Goal: Use online tool/utility: Utilize a website feature to perform a specific function

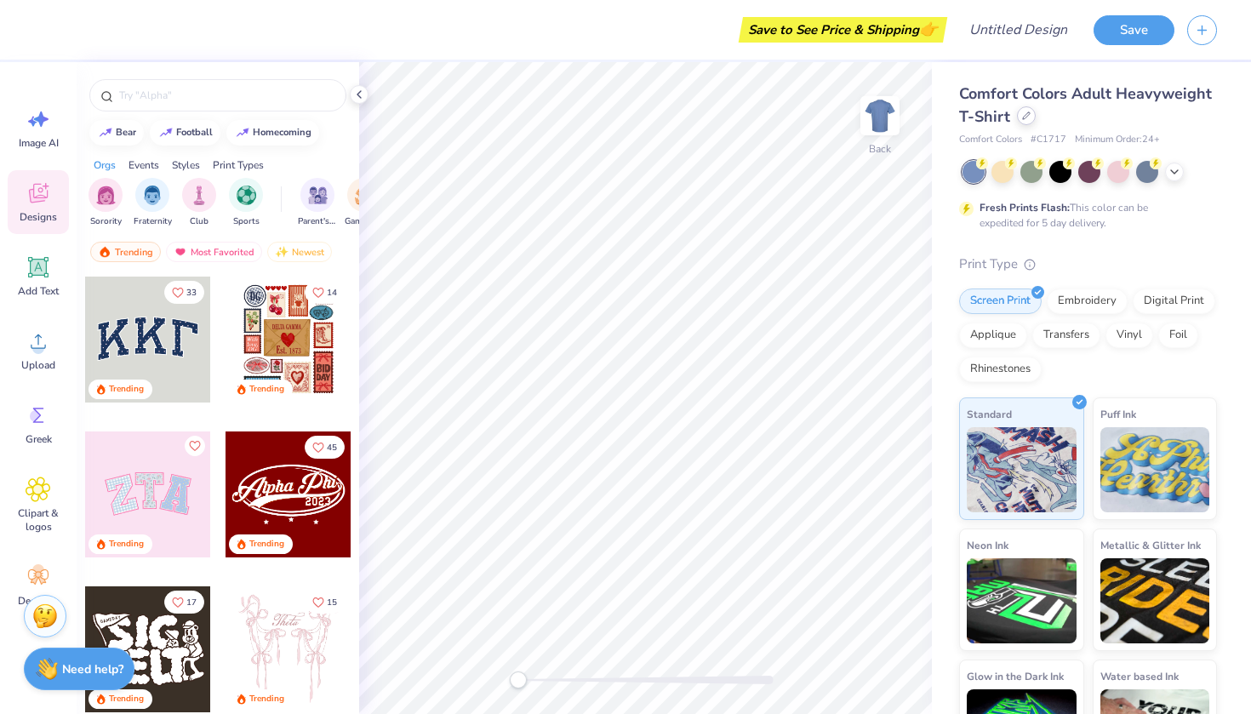
click at [1020, 121] on div at bounding box center [1026, 115] width 19 height 19
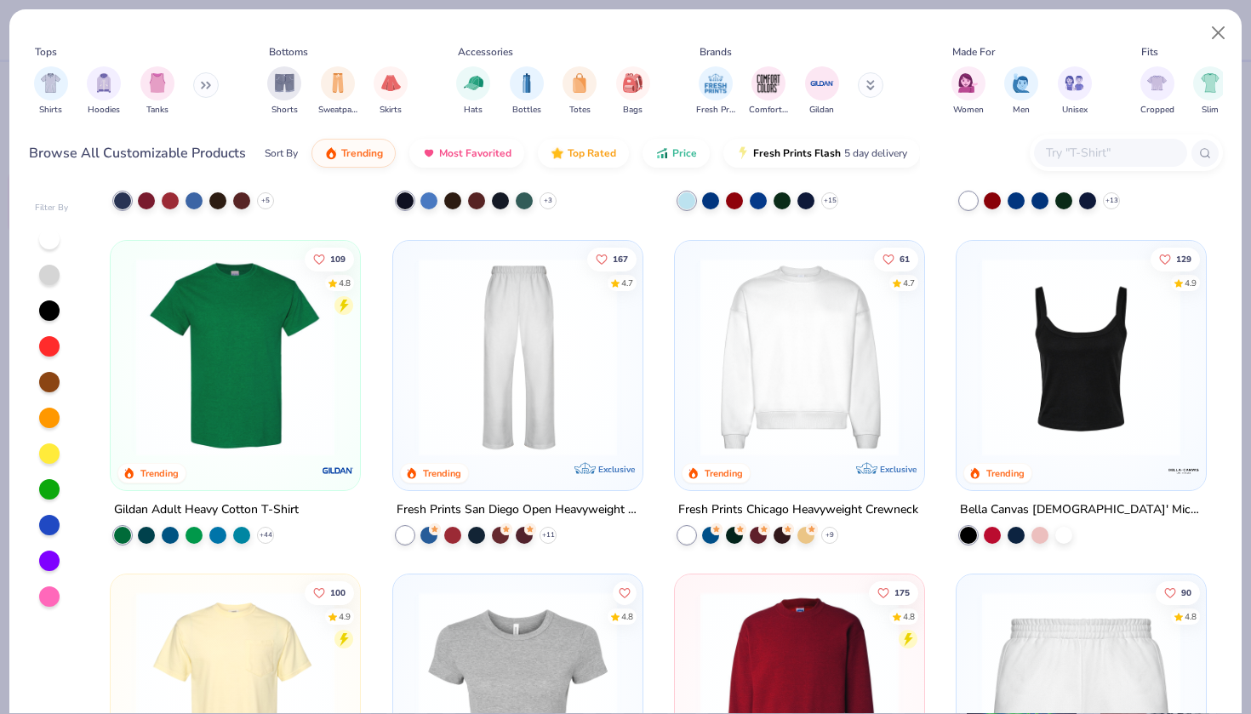
scroll to position [618, 0]
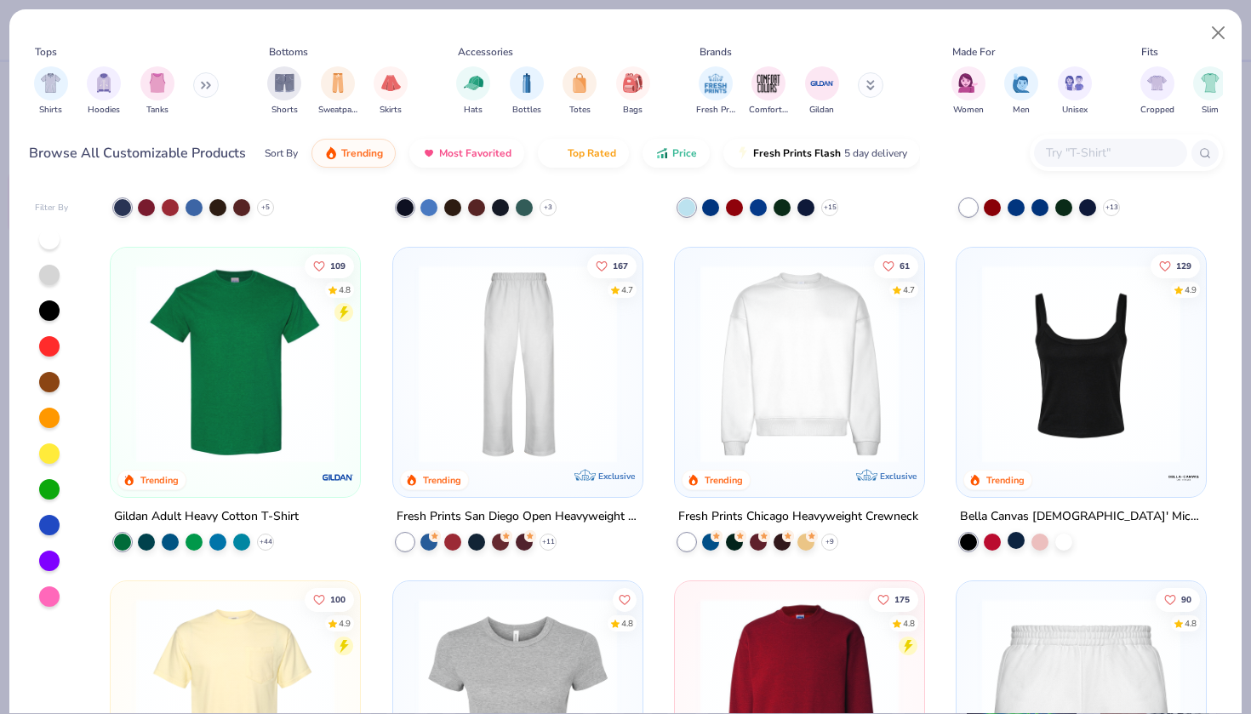
click at [1014, 535] on div at bounding box center [1015, 540] width 17 height 17
click at [1063, 345] on img at bounding box center [1080, 363] width 215 height 198
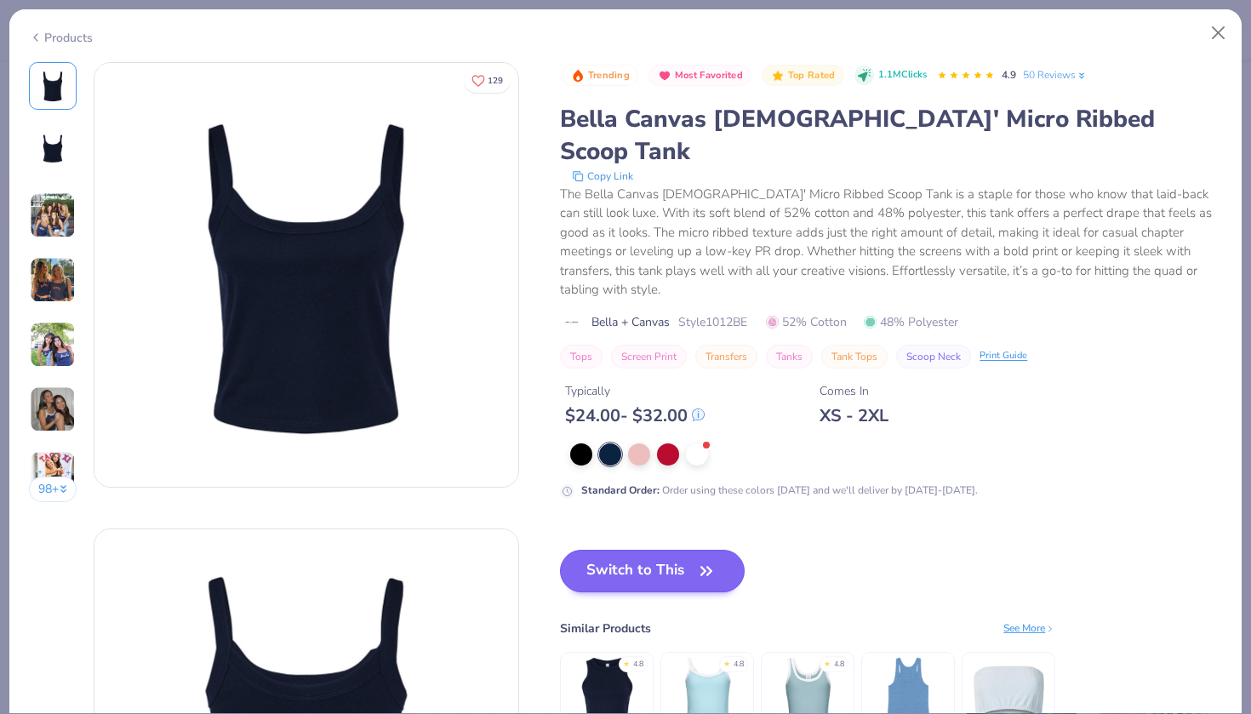
click at [680, 550] on button "Switch to This" at bounding box center [652, 571] width 185 height 43
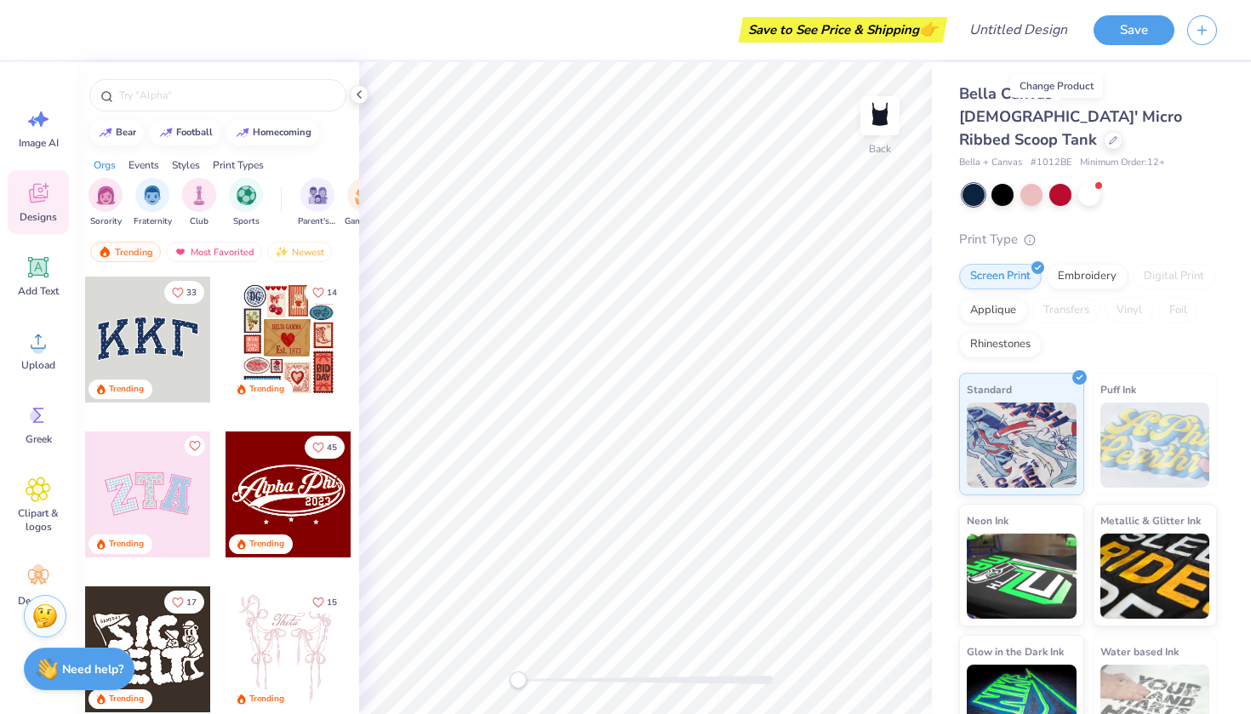
click at [148, 342] on div at bounding box center [148, 339] width 126 height 126
click at [150, 336] on div at bounding box center [148, 339] width 126 height 126
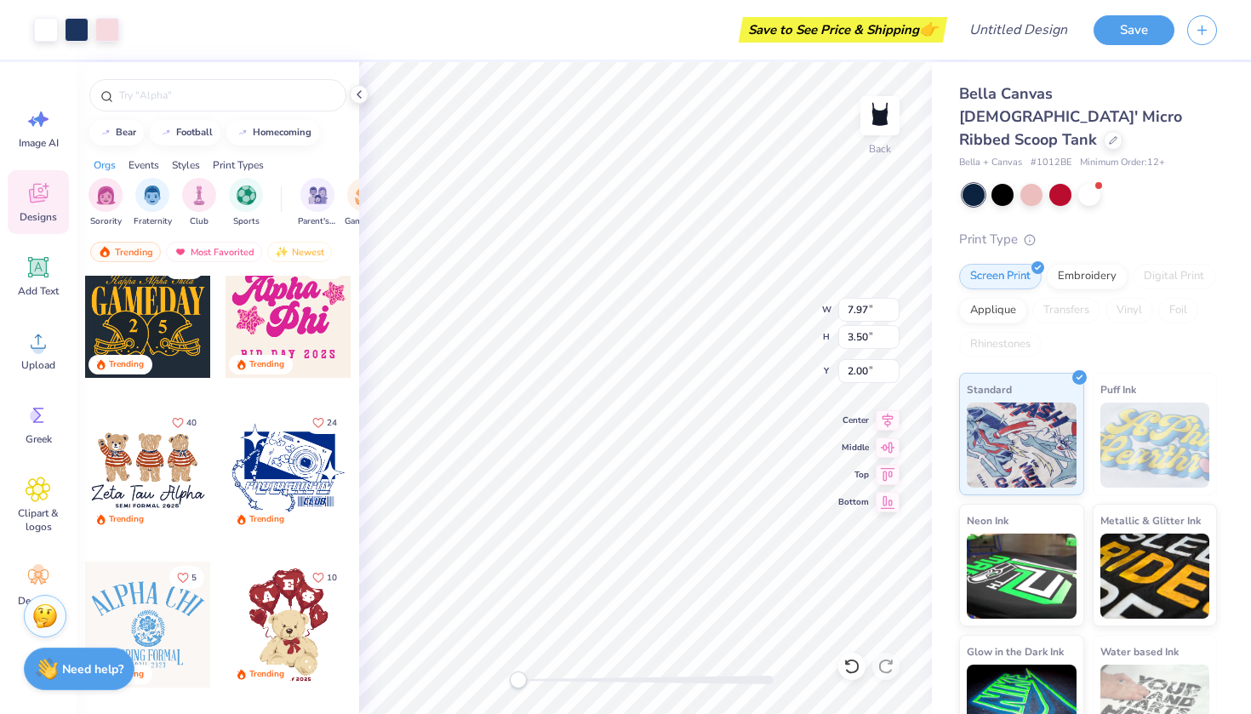
scroll to position [844, 0]
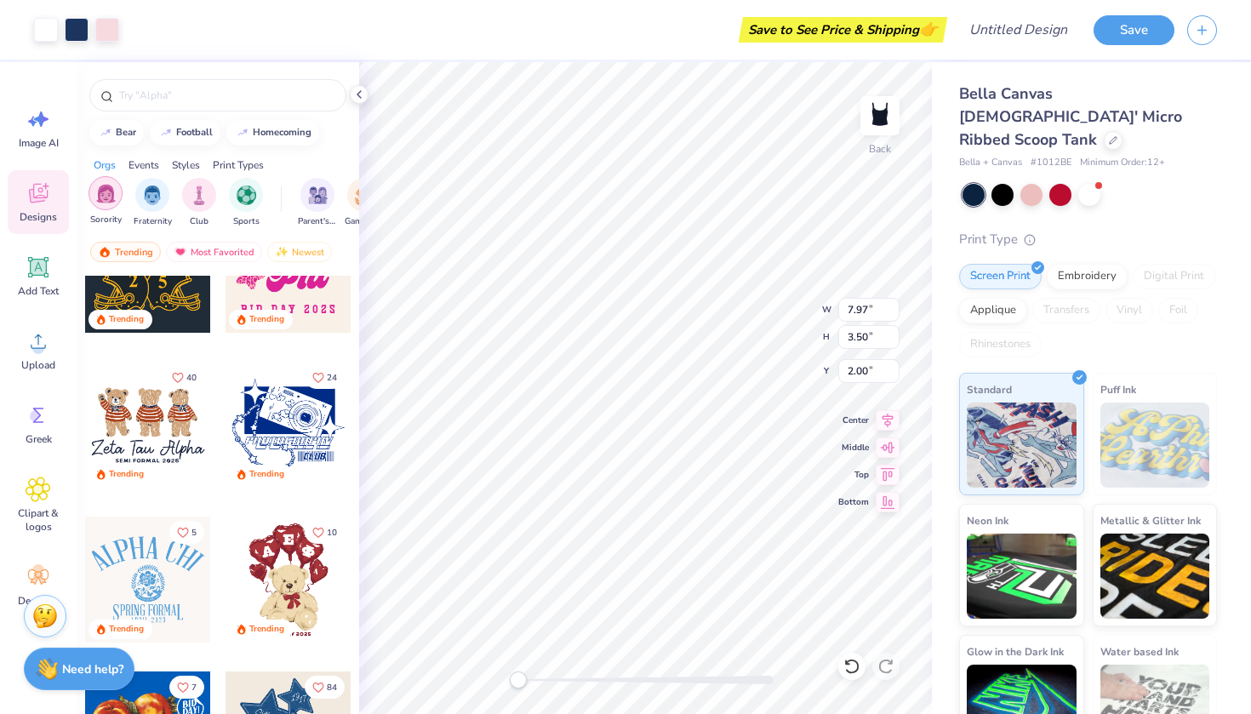
click at [111, 207] on div "filter for Sorority" at bounding box center [105, 193] width 34 height 34
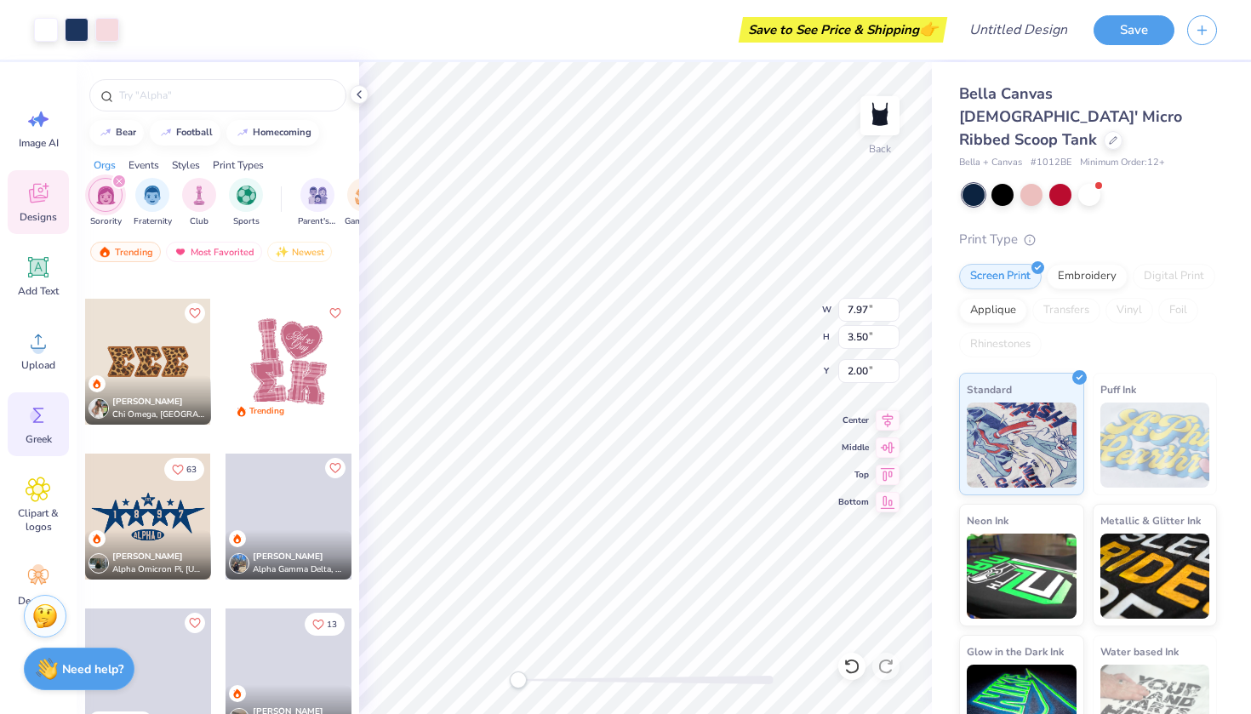
scroll to position [31, 0]
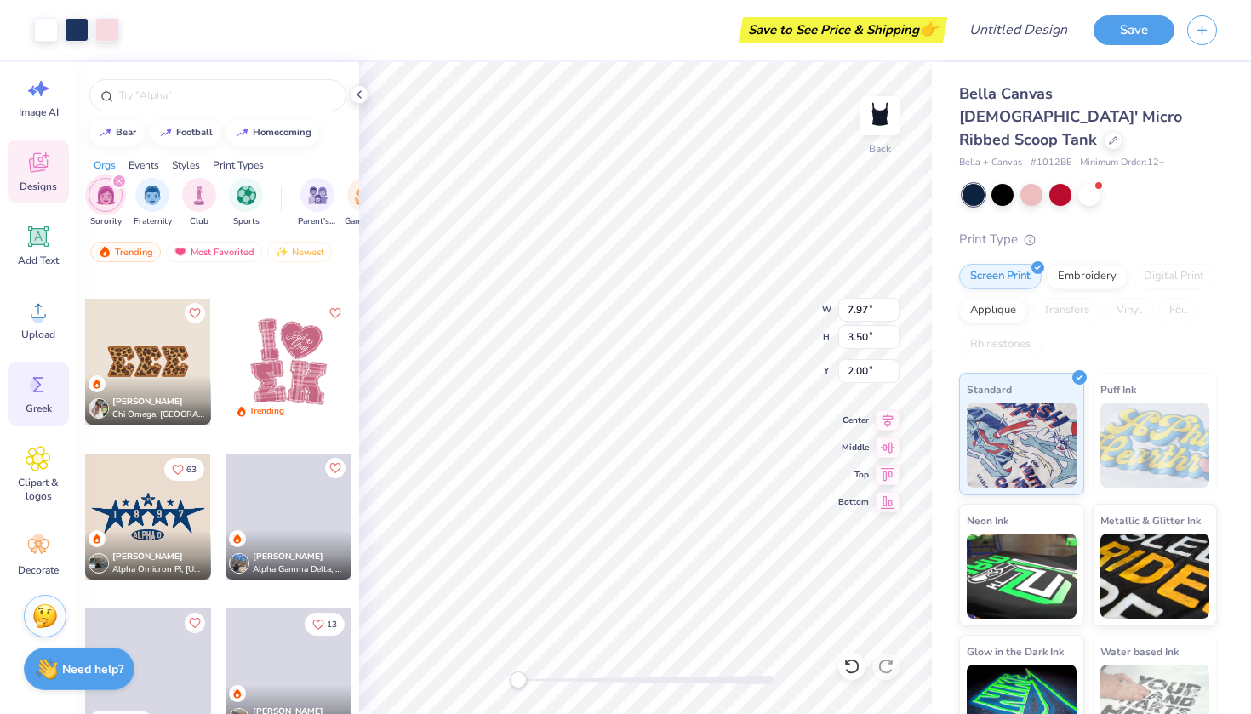
click at [22, 413] on div "Greek" at bounding box center [38, 394] width 61 height 64
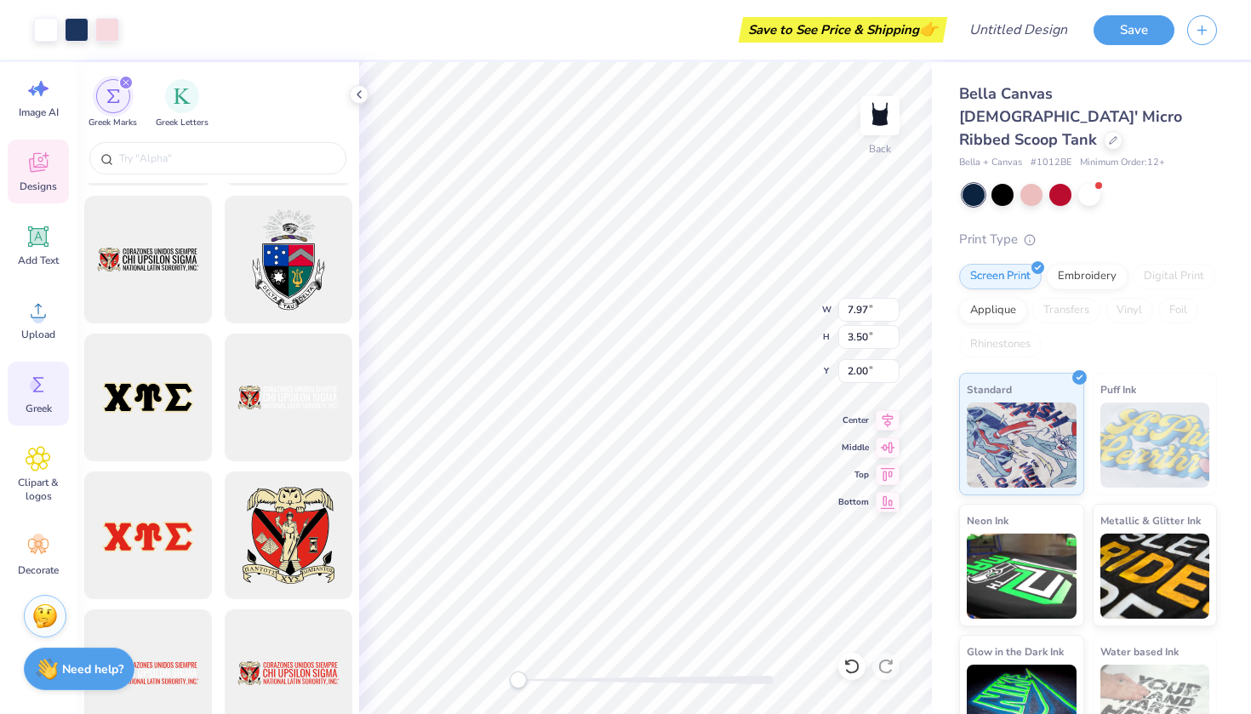
scroll to position [1367, 0]
click at [186, 114] on div "Greek Letters" at bounding box center [182, 102] width 53 height 50
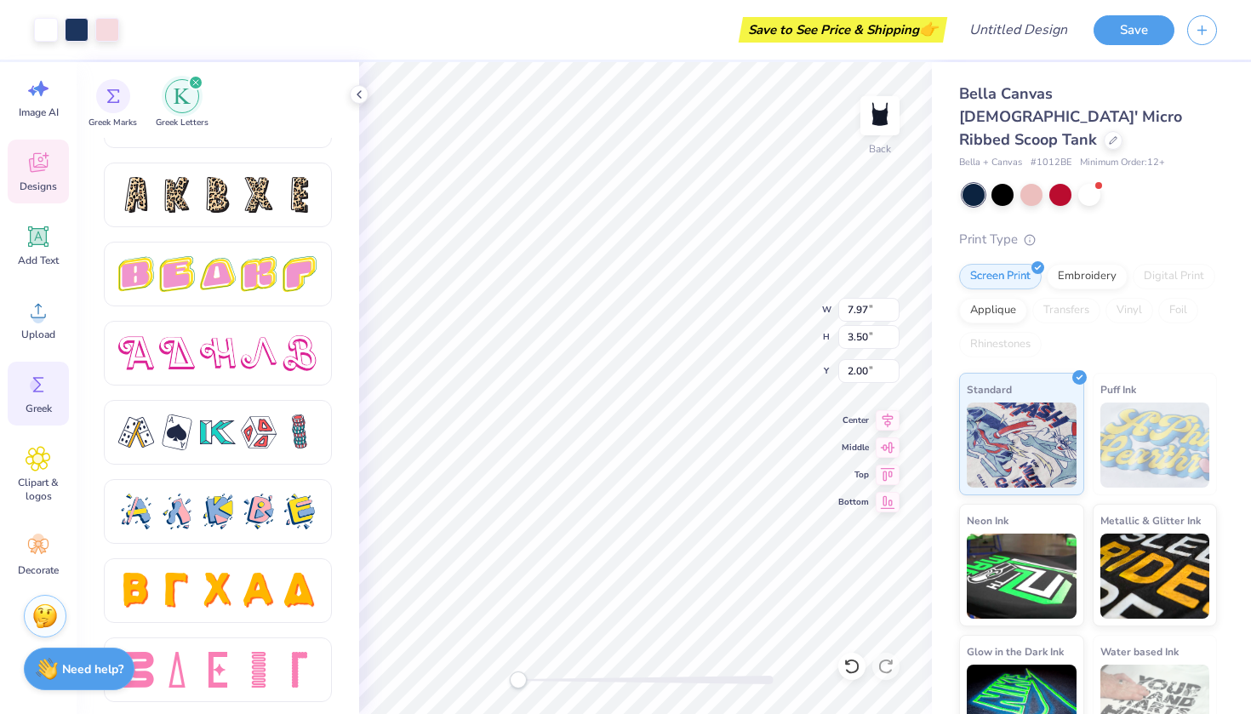
scroll to position [2824, 0]
click at [117, 110] on div "filter for Greek Marks" at bounding box center [113, 94] width 34 height 34
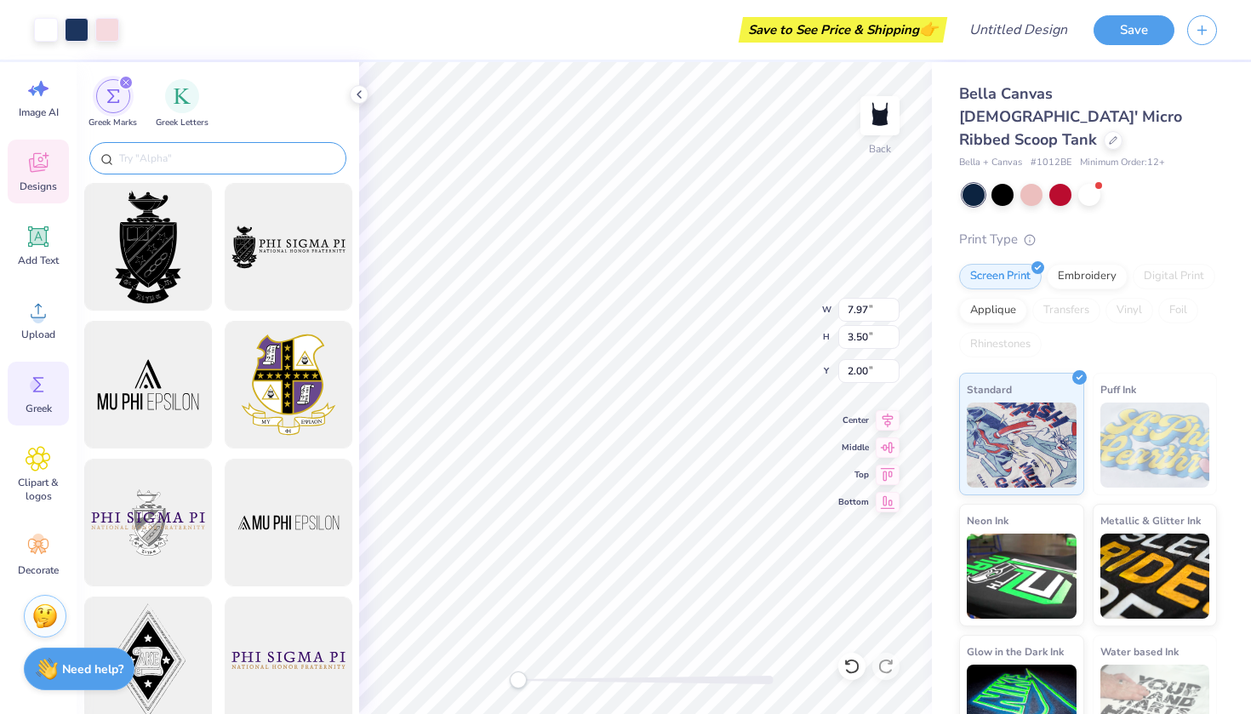
click at [174, 166] on div at bounding box center [217, 158] width 257 height 32
click at [159, 159] on input "text" at bounding box center [226, 158] width 218 height 17
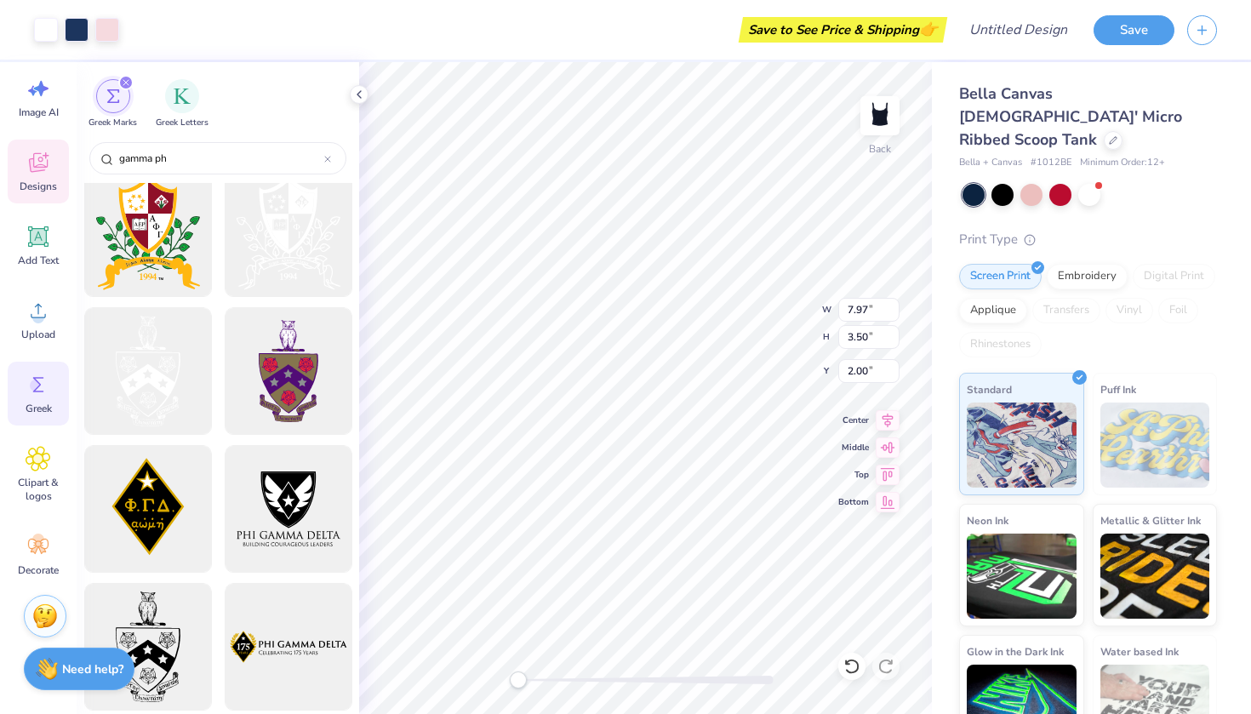
scroll to position [2782, 0]
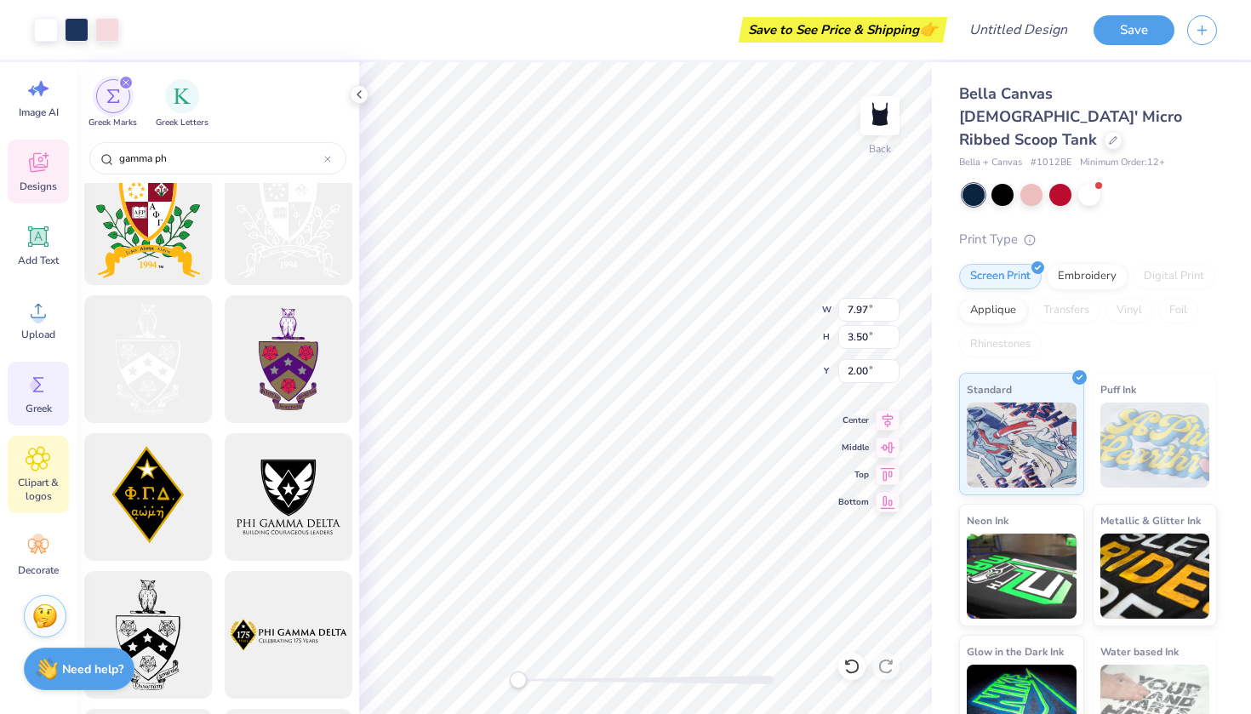
type input "gamma ph"
click at [52, 469] on div "Clipart & logos" at bounding box center [38, 474] width 61 height 77
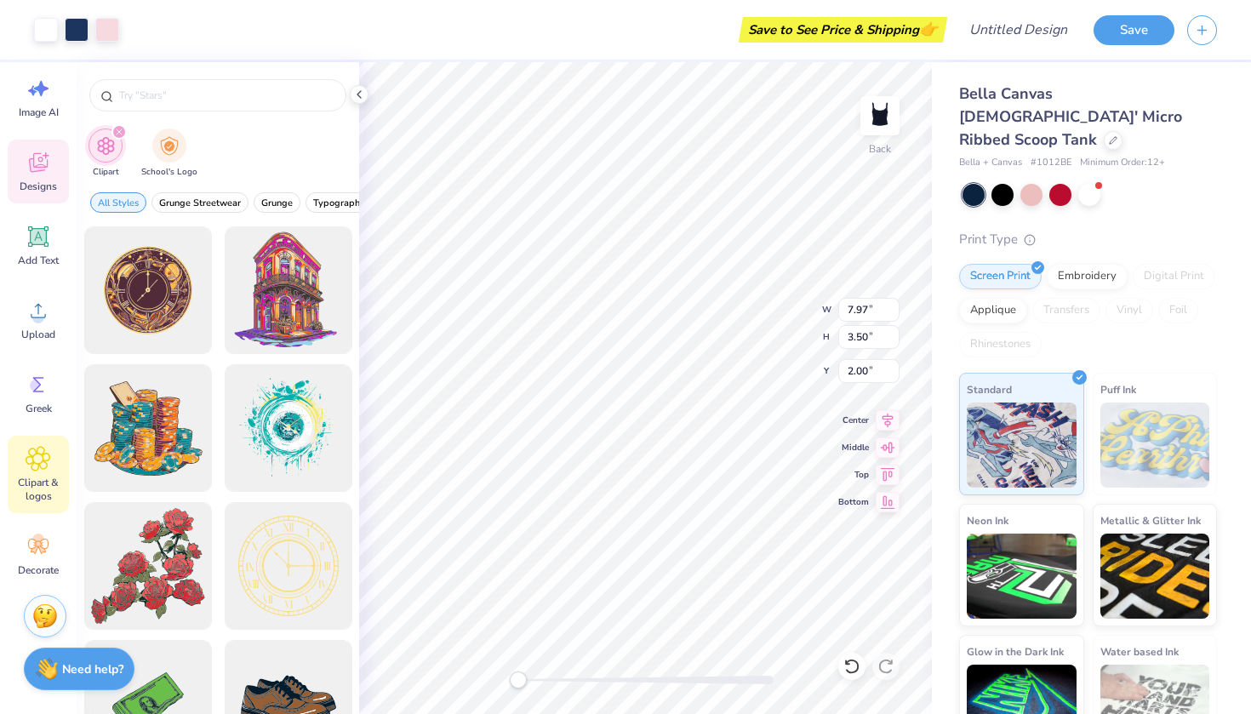
click at [40, 174] on icon at bounding box center [39, 163] width 26 height 26
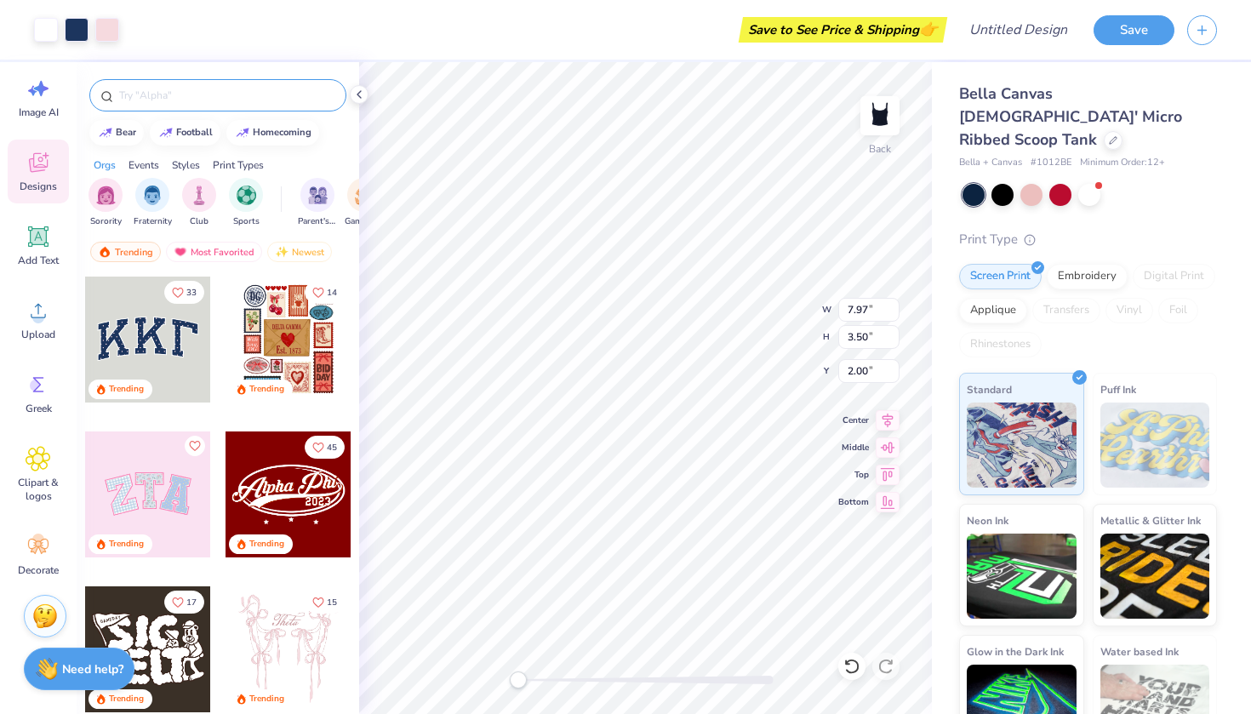
click at [181, 86] on div at bounding box center [217, 95] width 257 height 32
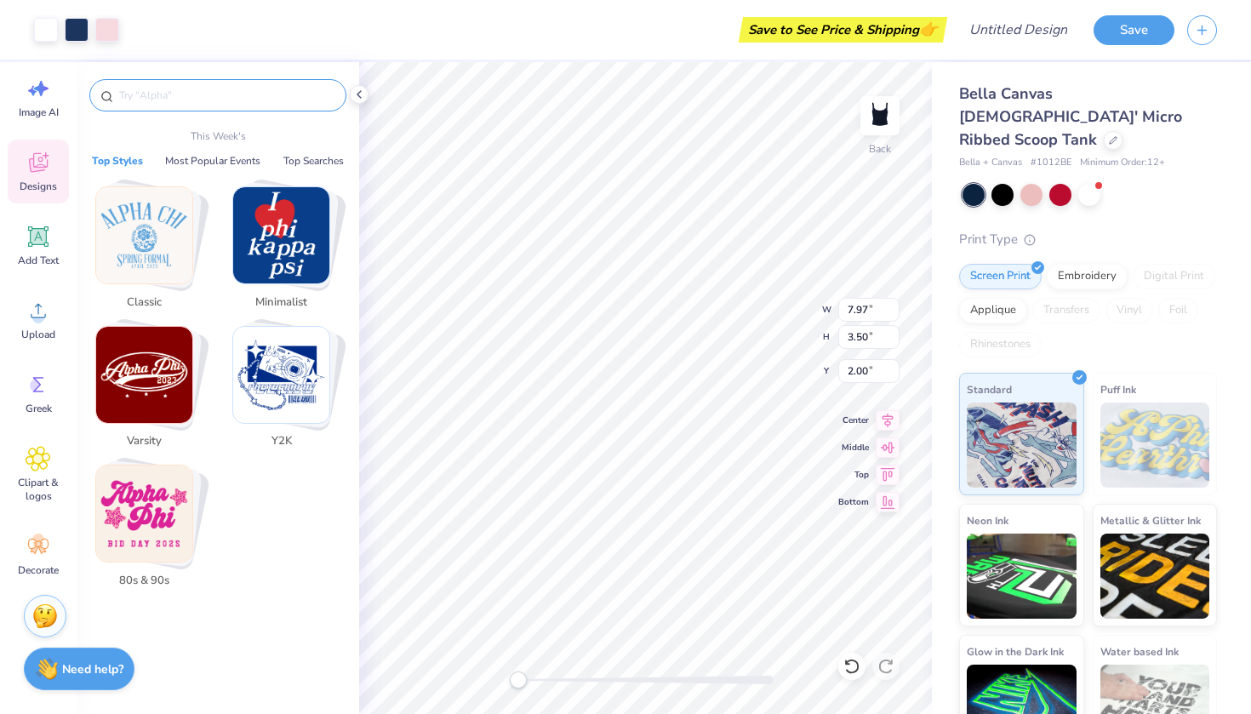
click at [174, 101] on input "text" at bounding box center [226, 95] width 218 height 17
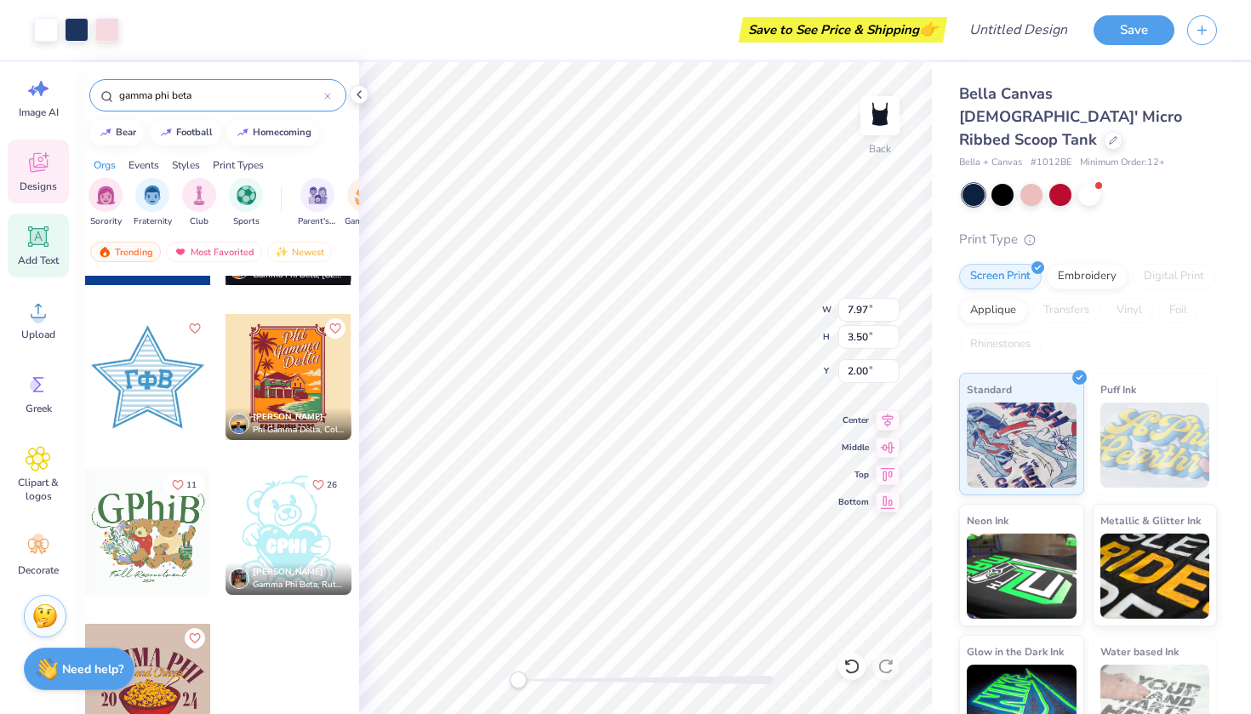
scroll to position [7859, 0]
type input "gamma phi beta"
click at [23, 230] on div "Add Text" at bounding box center [38, 246] width 61 height 64
type input "4.27"
type input "1.24"
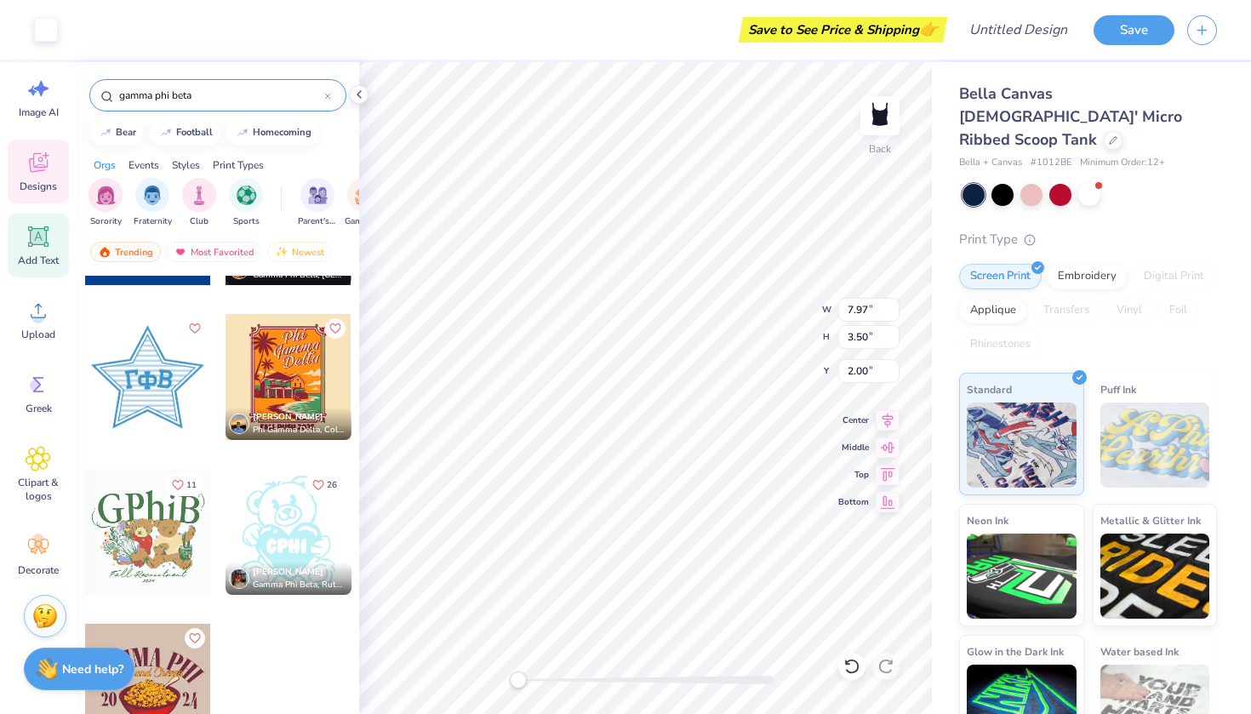
type input "4.88"
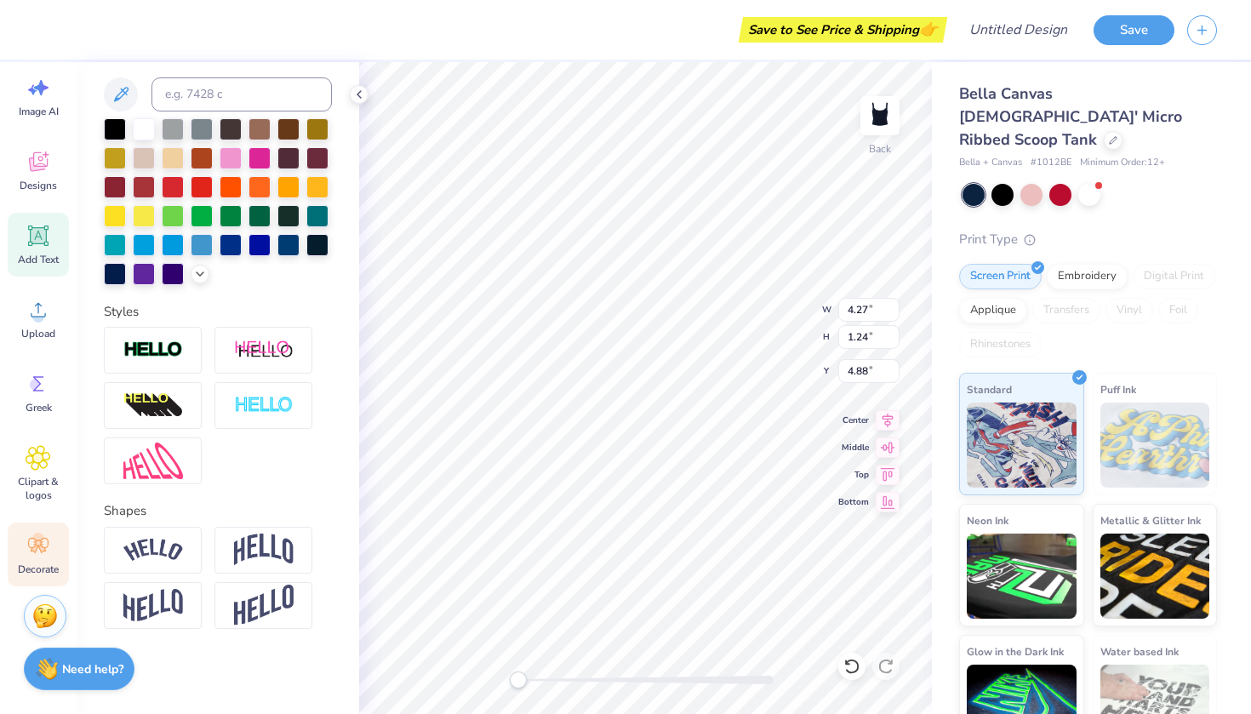
scroll to position [31, 0]
click at [42, 413] on span "Greek" at bounding box center [39, 408] width 26 height 14
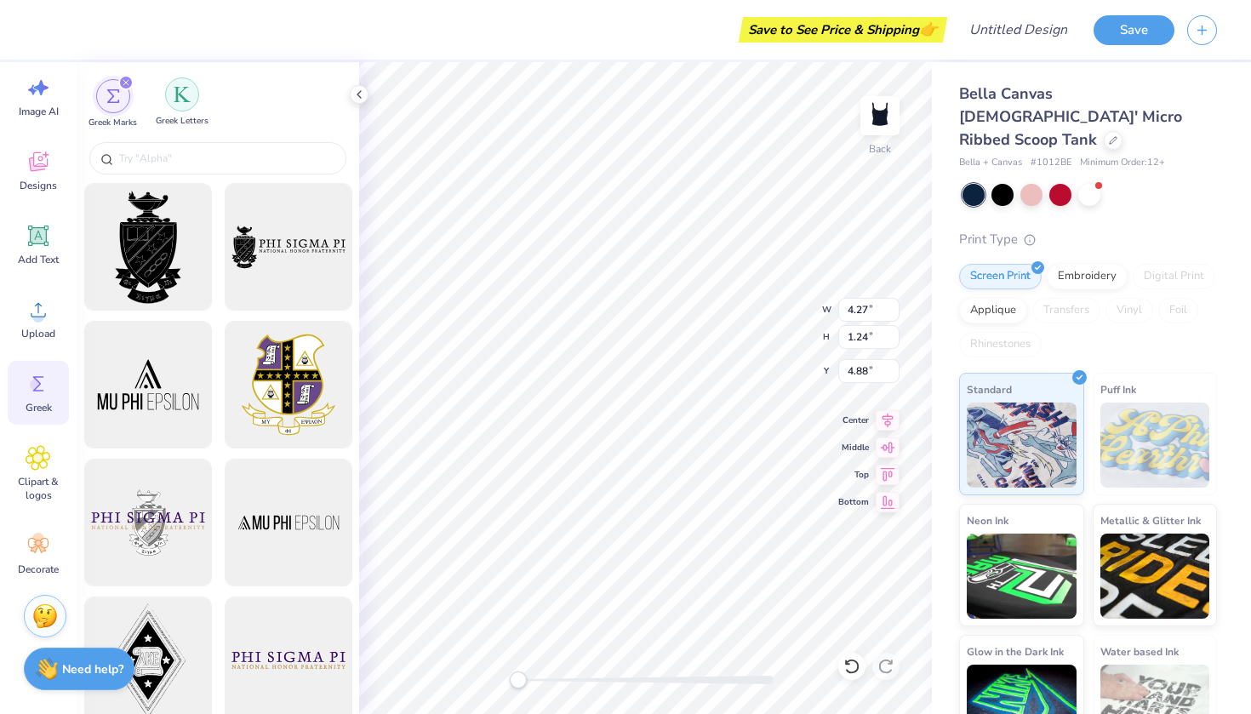
click at [189, 107] on div "filter for Greek Letters" at bounding box center [182, 94] width 34 height 34
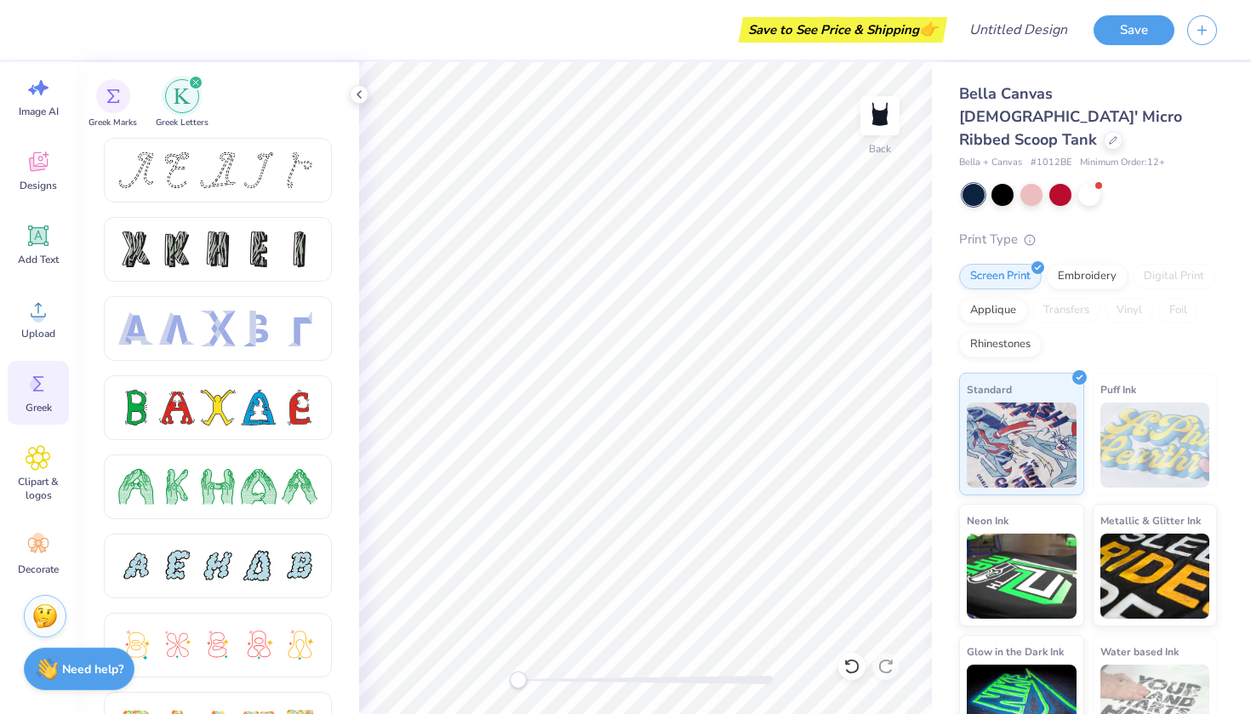
scroll to position [0, 0]
click at [219, 244] on div at bounding box center [231, 427] width 255 height 578
click at [219, 244] on div at bounding box center [218, 249] width 36 height 36
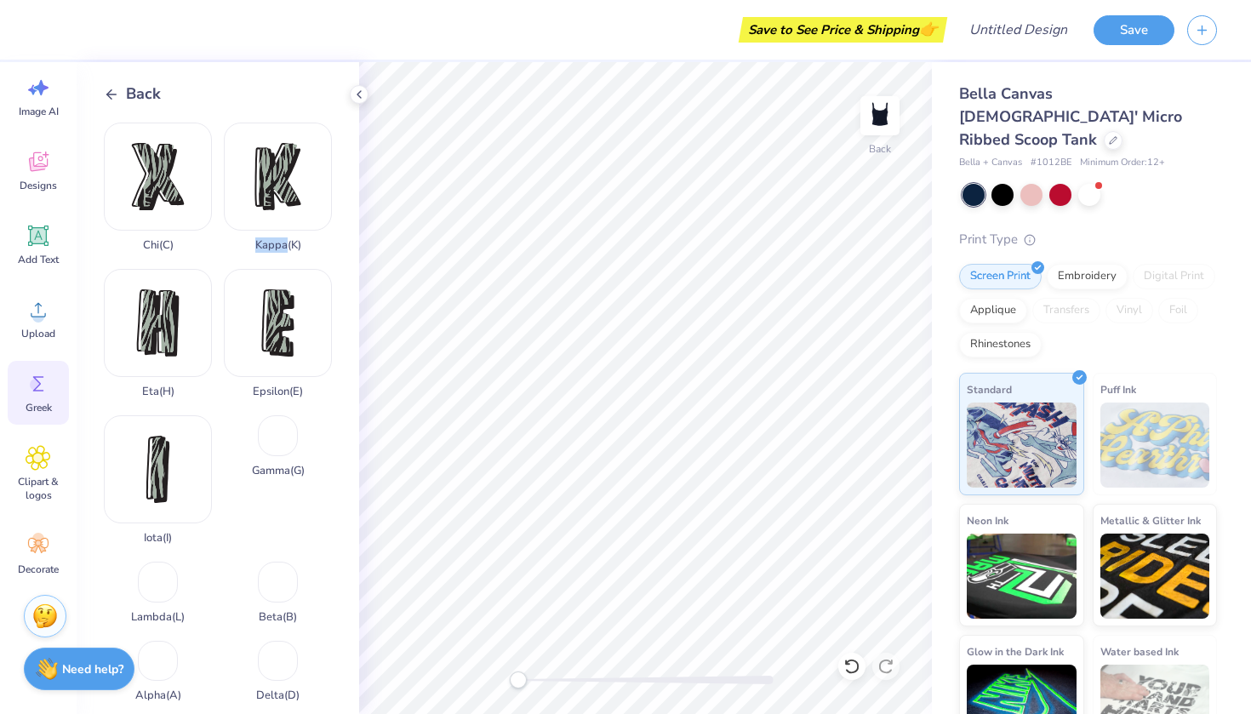
click at [219, 244] on div "Chi ( C ) Kappa ( K ) Eta ( H ) Epsilon ( E ) Iota ( I ) Gamma ( G ) Lambda ( L…" at bounding box center [231, 412] width 255 height 578
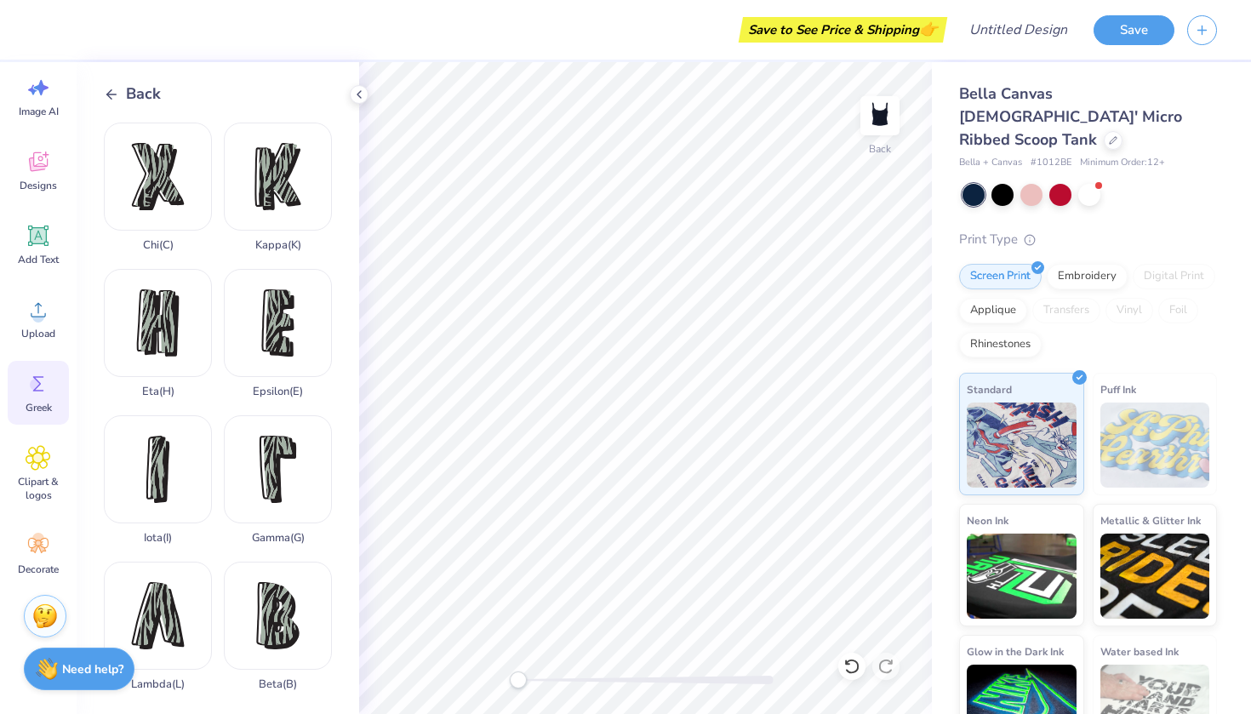
click at [222, 258] on div "Chi ( C ) Kappa ( K ) Eta ( H ) Epsilon ( E ) Iota ( I ) Gamma ( G ) Lambda ( L…" at bounding box center [231, 412] width 255 height 578
click at [283, 465] on div "Gamma ( G )" at bounding box center [278, 479] width 108 height 129
